Goal: Navigation & Orientation: Find specific page/section

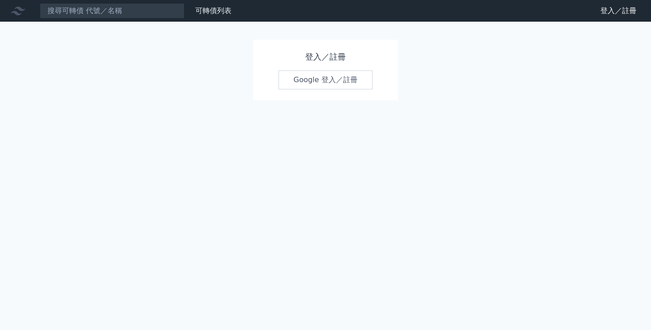
click at [319, 81] on link "Google 登入／註冊" at bounding box center [325, 79] width 94 height 19
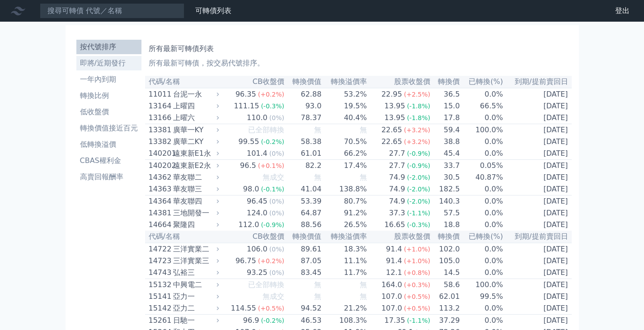
click at [108, 65] on li "即將/近期發行" at bounding box center [108, 63] width 65 height 11
